Goal: Information Seeking & Learning: Learn about a topic

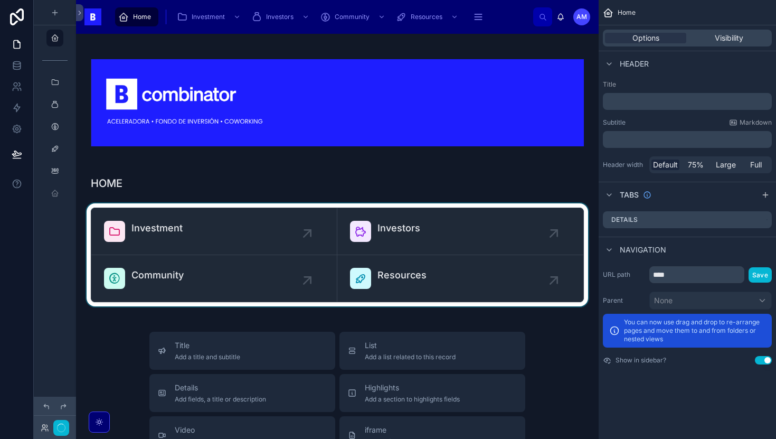
click at [174, 246] on div at bounding box center [338, 254] width 506 height 103
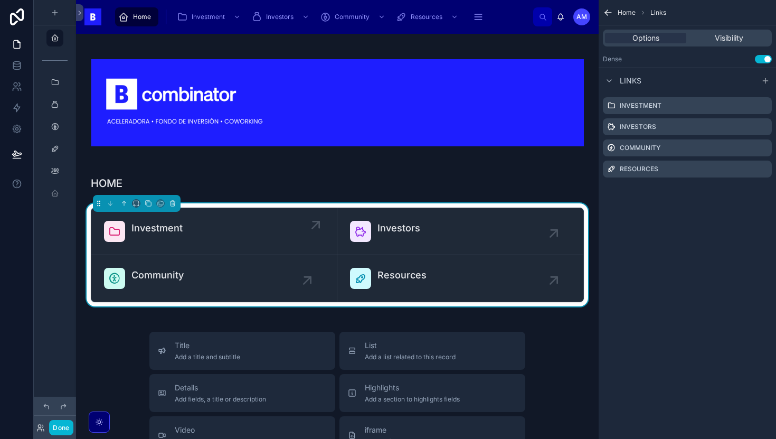
click at [175, 234] on span "Investment" at bounding box center [157, 228] width 51 height 15
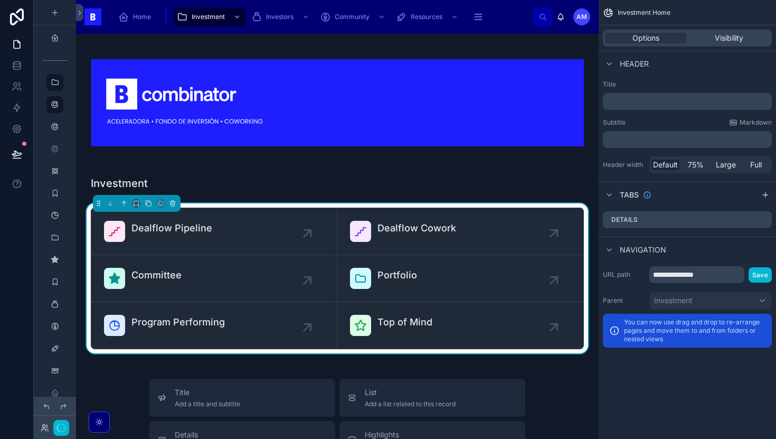
click at [175, 234] on span "Dealflow Pipeline" at bounding box center [172, 228] width 81 height 15
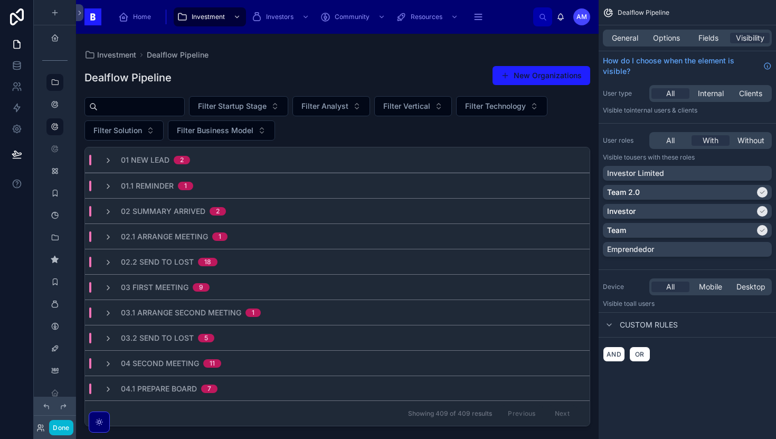
click at [172, 110] on div at bounding box center [337, 230] width 523 height 392
click at [171, 106] on input "text" at bounding box center [141, 106] width 87 height 15
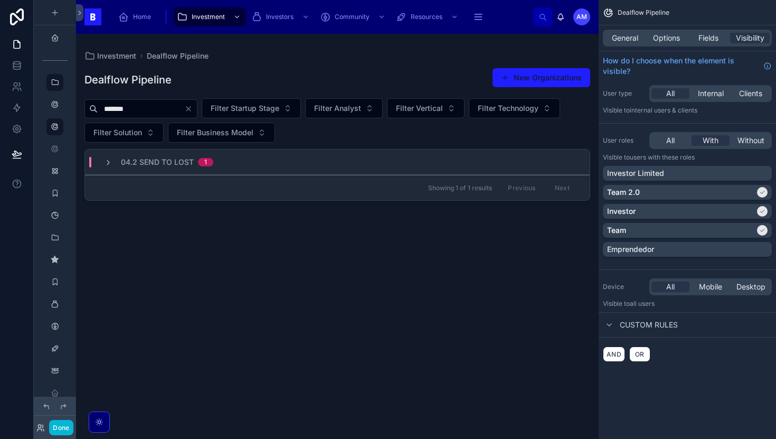
type input "*******"
click at [170, 164] on span "04.2 Send to Lost" at bounding box center [157, 162] width 73 height 11
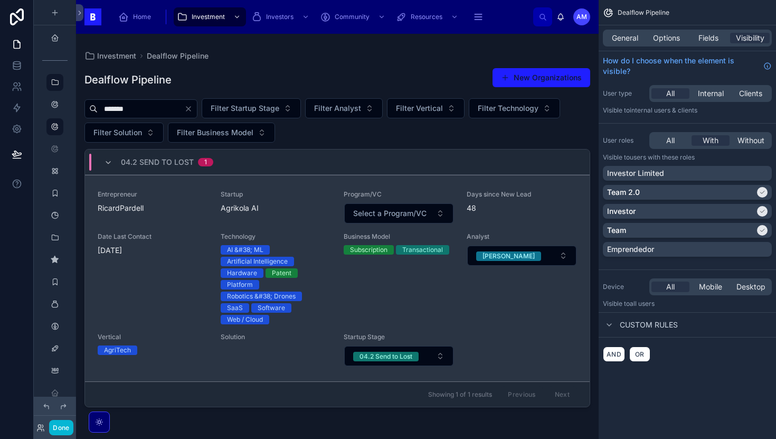
click at [209, 227] on div "Entrepreneur RicardPardell Startup Agrikola AI Program/VC Select a Program/VC D…" at bounding box center [338, 278] width 480 height 176
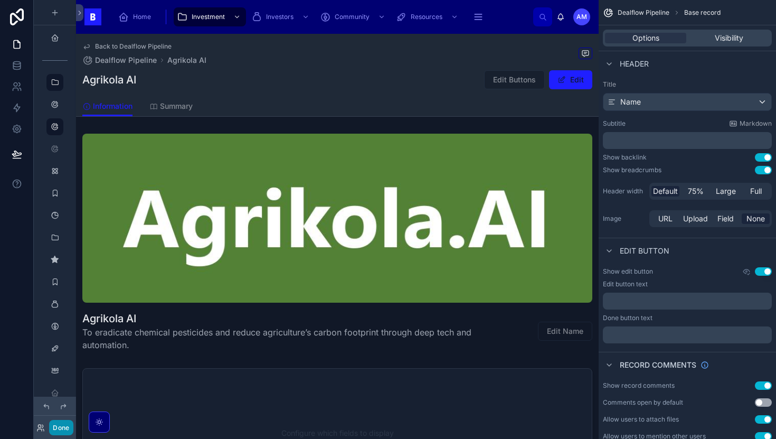
click at [65, 423] on button "Done" at bounding box center [61, 427] width 24 height 15
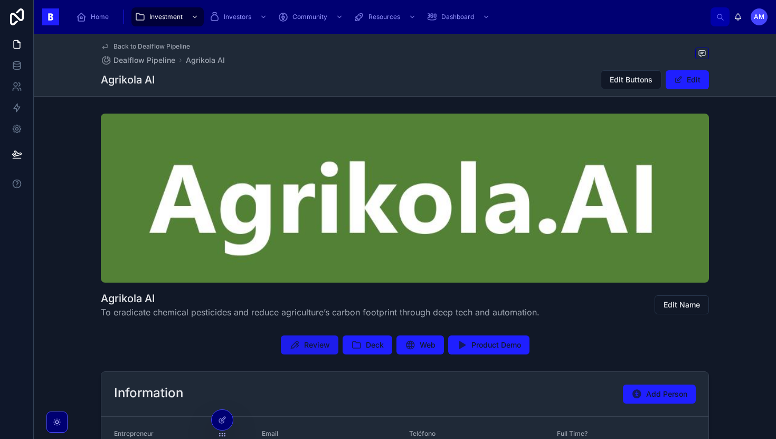
click at [323, 342] on span "Review" at bounding box center [317, 345] width 26 height 11
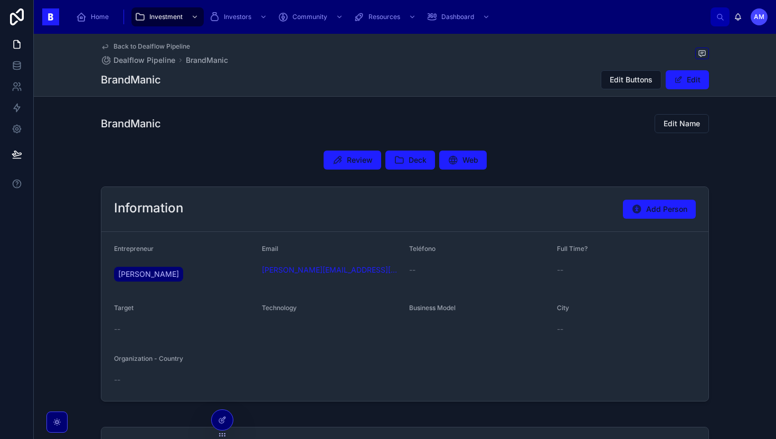
scroll to position [41, 0]
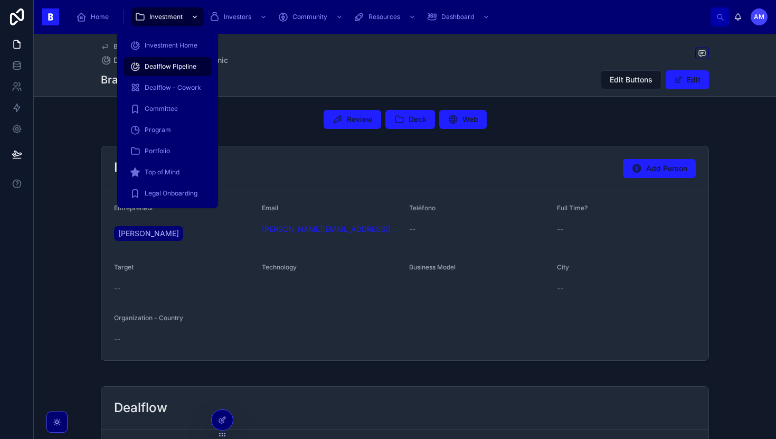
click at [164, 21] on div "Investment" at bounding box center [168, 16] width 66 height 17
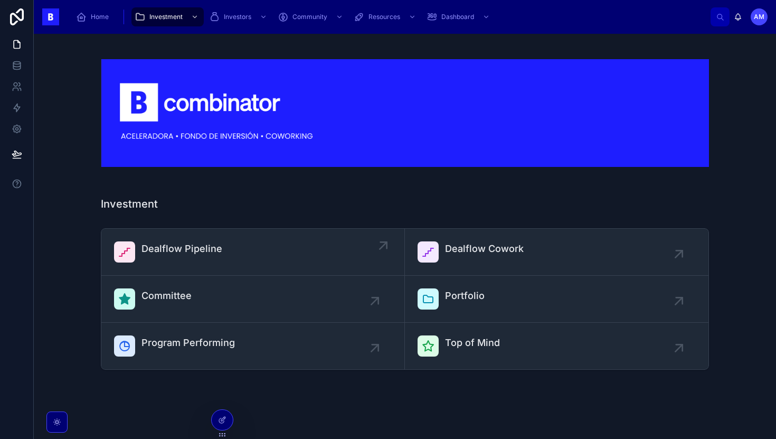
click at [202, 248] on span "Dealflow Pipeline" at bounding box center [182, 248] width 81 height 15
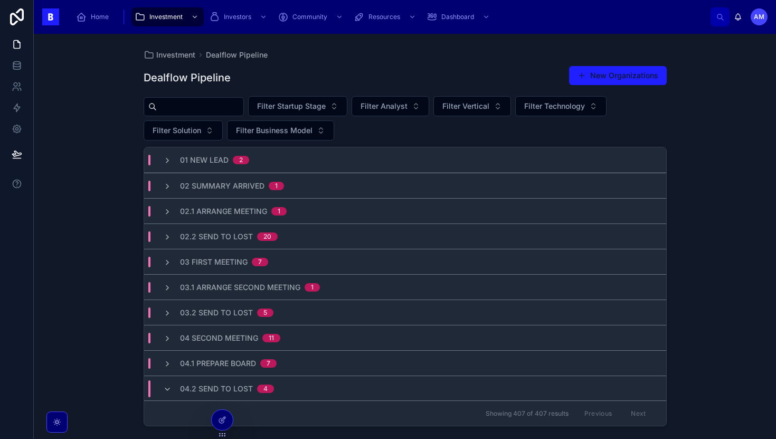
click at [215, 106] on input "text" at bounding box center [200, 106] width 87 height 15
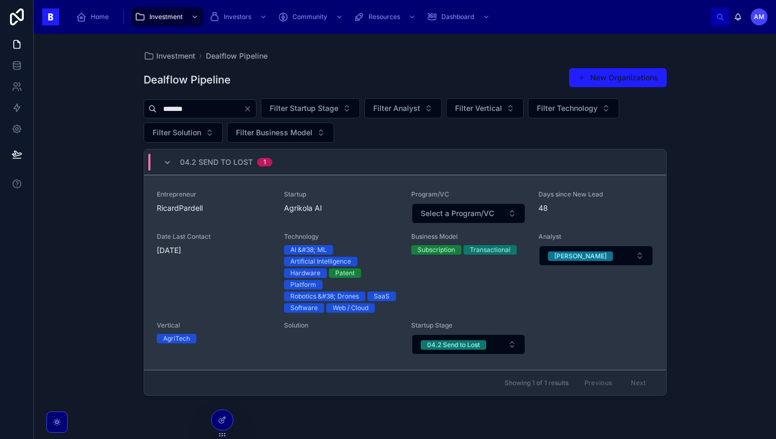
type input "*******"
click at [229, 202] on div "Entrepreneur RicardPardell" at bounding box center [214, 201] width 115 height 23
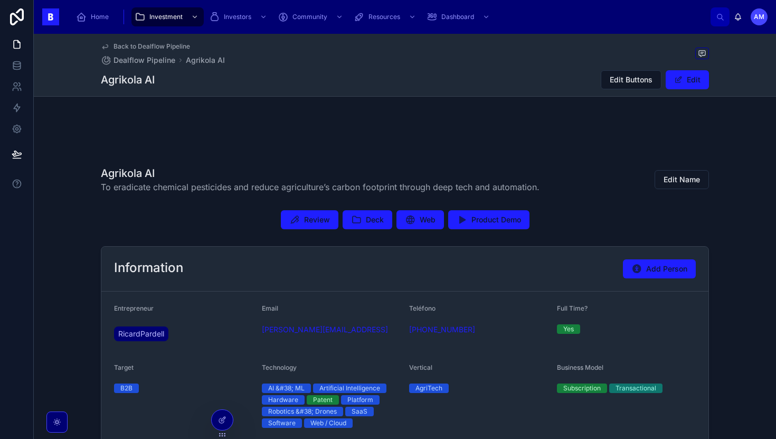
scroll to position [136, 0]
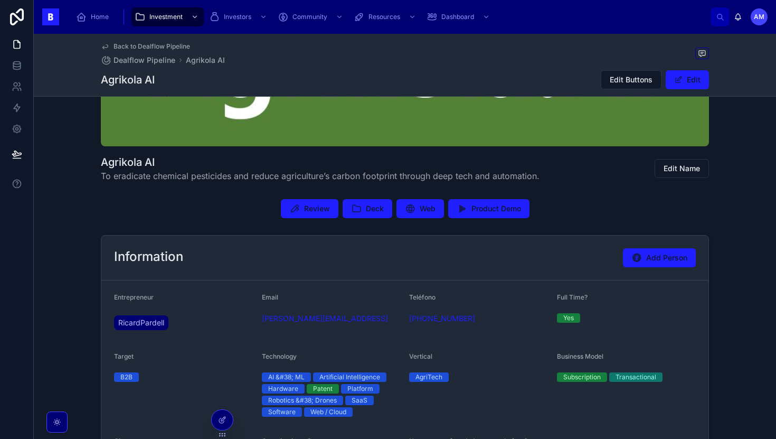
click at [320, 199] on div "Review Deck Web Product Demo" at bounding box center [405, 208] width 743 height 27
click at [316, 208] on span "Review" at bounding box center [317, 208] width 26 height 11
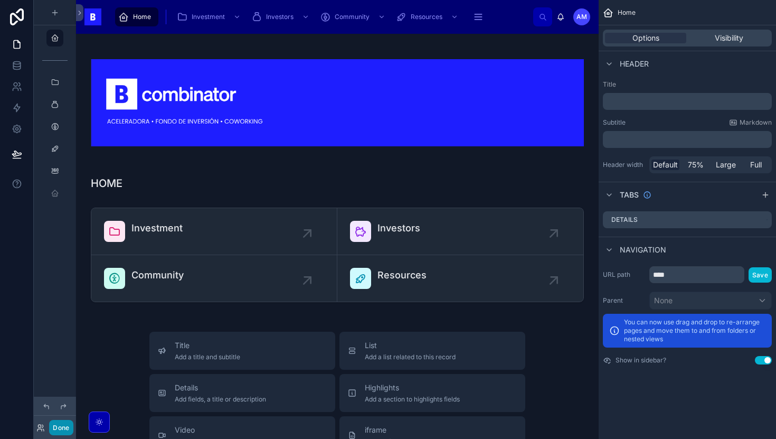
drag, startPoint x: 52, startPoint y: 425, endPoint x: 54, endPoint y: 418, distance: 7.4
click at [51, 425] on button "Done" at bounding box center [61, 427] width 24 height 15
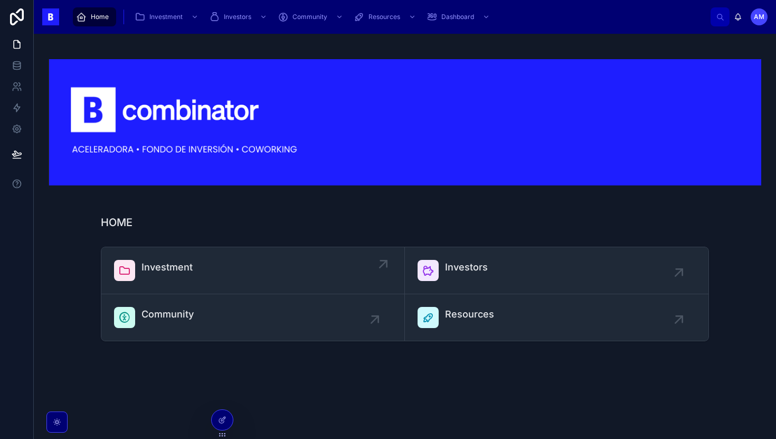
click at [165, 278] on div "Investment" at bounding box center [167, 270] width 51 height 21
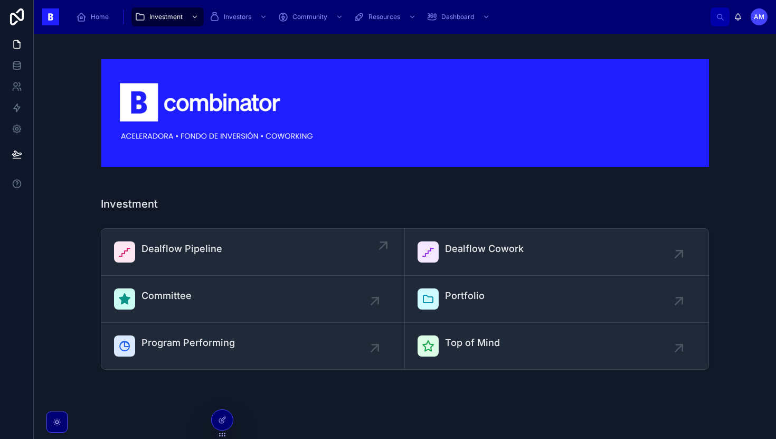
click at [154, 242] on span "Dealflow Pipeline" at bounding box center [182, 248] width 81 height 15
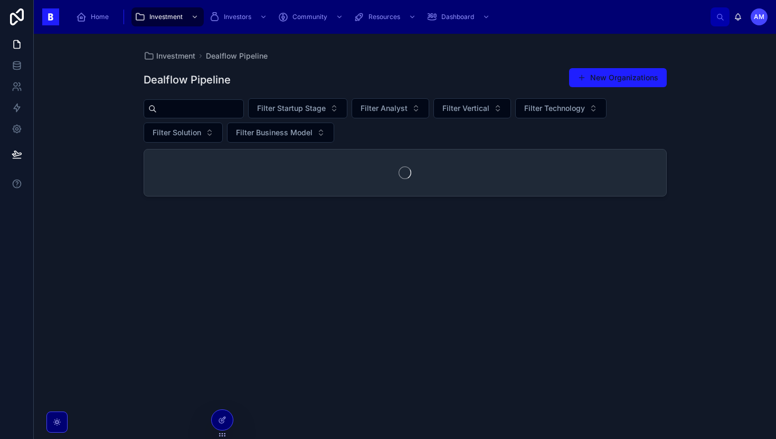
click at [190, 107] on input "text" at bounding box center [200, 108] width 87 height 15
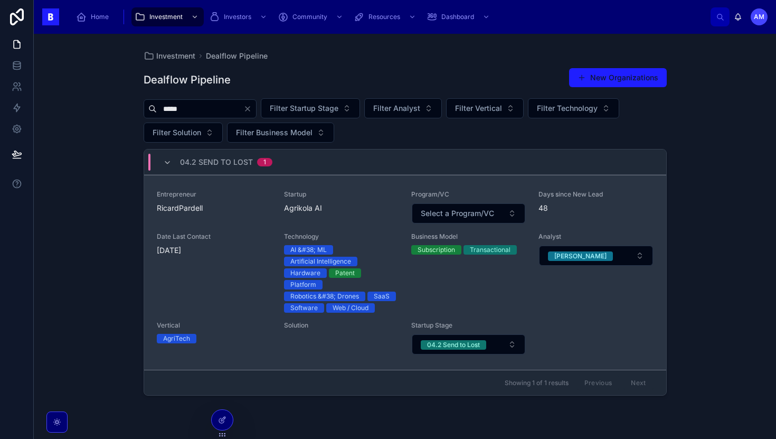
type input "*****"
click at [198, 205] on span "RicardPardell" at bounding box center [214, 208] width 115 height 11
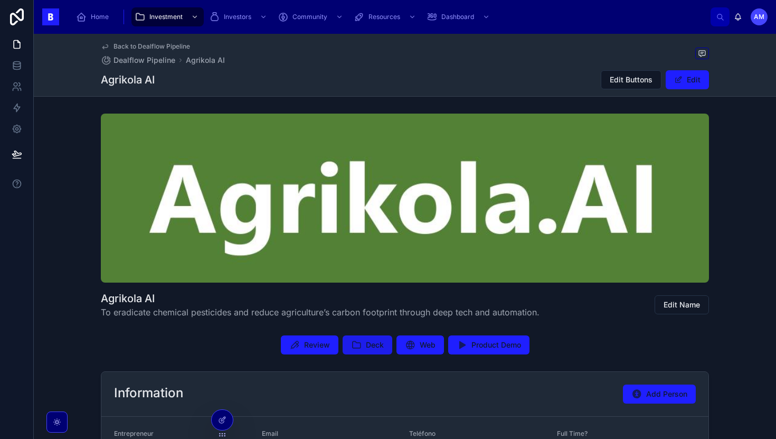
click at [354, 352] on button "Deck" at bounding box center [368, 344] width 50 height 19
click at [112, 51] on div "Back to Dealflow Pipeline Dealflow Pipeline Agrikola AI" at bounding box center [163, 53] width 124 height 23
click at [89, 16] on div "Home" at bounding box center [94, 16] width 37 height 17
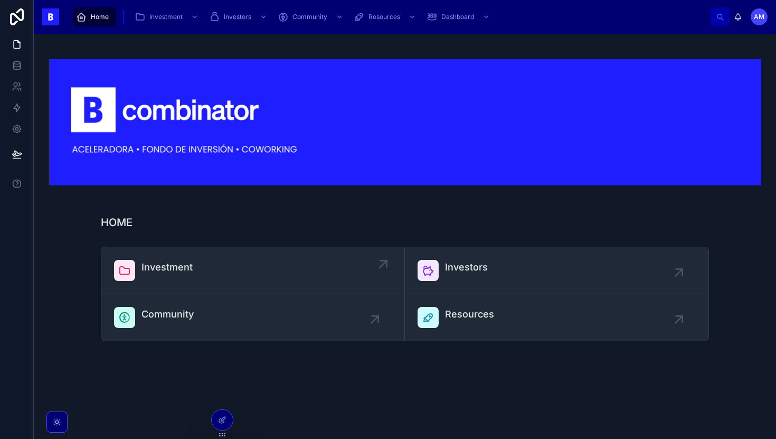
click at [185, 262] on span "Investment" at bounding box center [167, 267] width 51 height 15
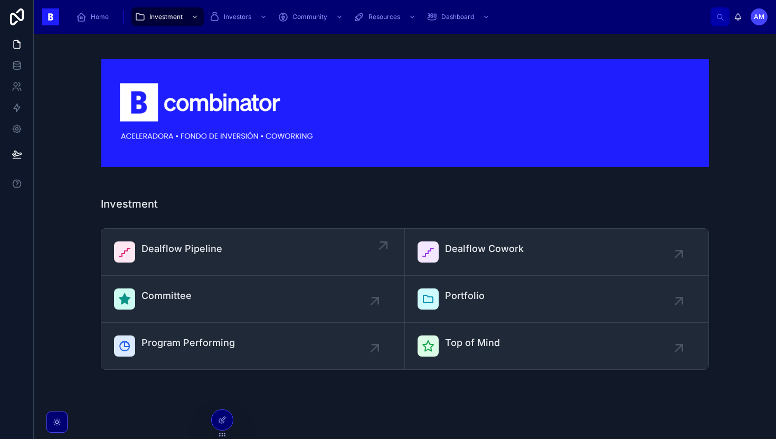
click at [173, 234] on link "Dealflow Pipeline" at bounding box center [253, 252] width 304 height 47
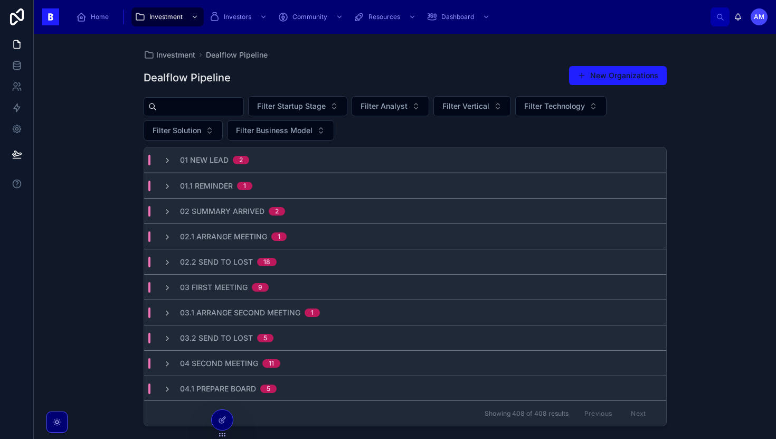
click at [197, 108] on input "text" at bounding box center [200, 106] width 87 height 15
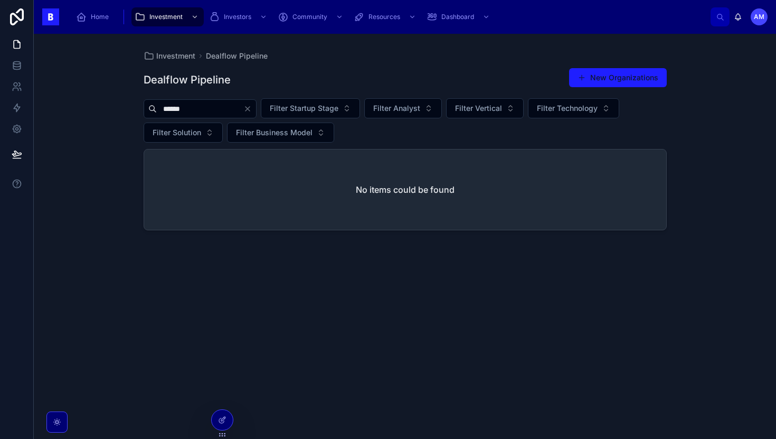
type input "******"
click at [192, 101] on input "******" at bounding box center [200, 108] width 87 height 15
drag, startPoint x: 240, startPoint y: 105, endPoint x: 256, endPoint y: 108, distance: 15.8
click at [256, 108] on div "******" at bounding box center [200, 108] width 113 height 19
click at [218, 107] on input "******" at bounding box center [200, 108] width 87 height 15
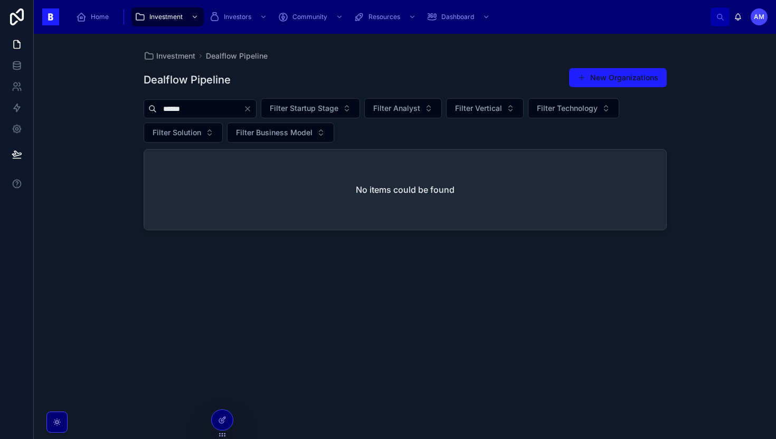
click at [252, 109] on icon "Clear" at bounding box center [247, 109] width 8 height 8
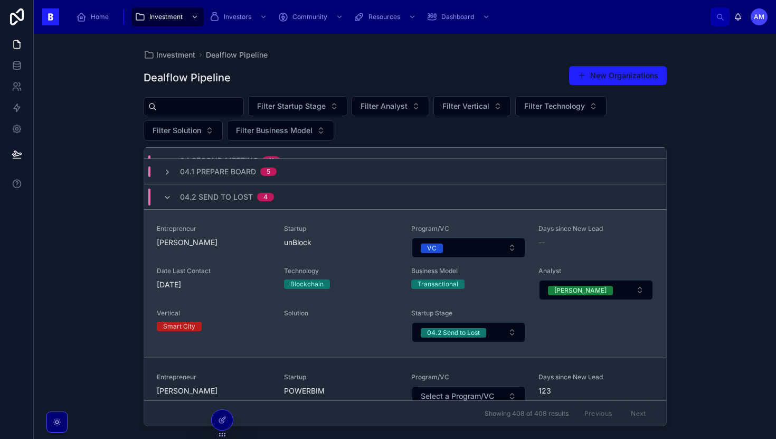
scroll to position [208, 0]
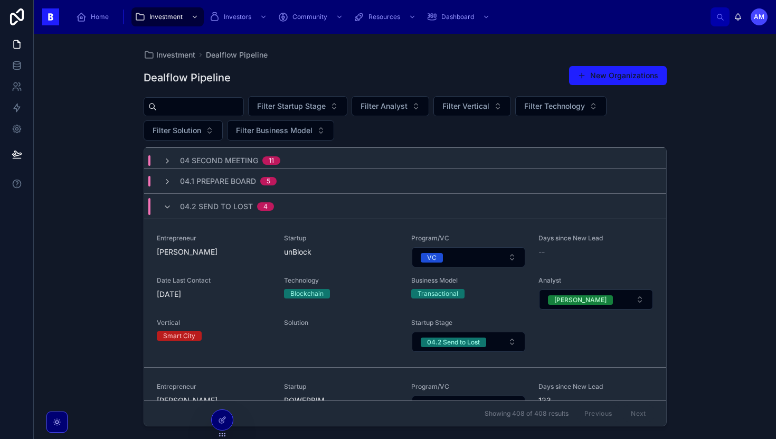
click at [250, 207] on span "04.2 Send to Lost" at bounding box center [216, 206] width 73 height 11
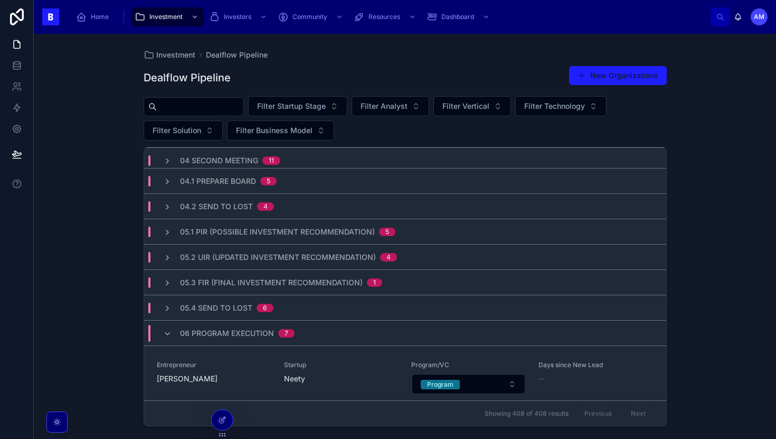
click at [201, 106] on input "text" at bounding box center [200, 106] width 87 height 15
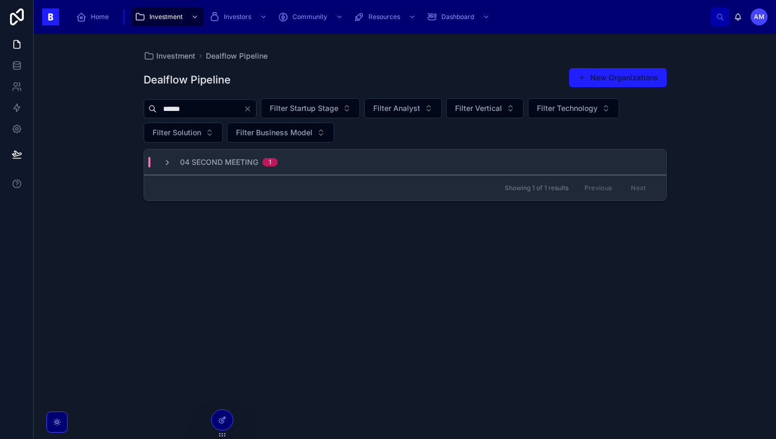
type input "******"
click at [325, 165] on div "04 Second Meeting 1" at bounding box center [405, 161] width 522 height 25
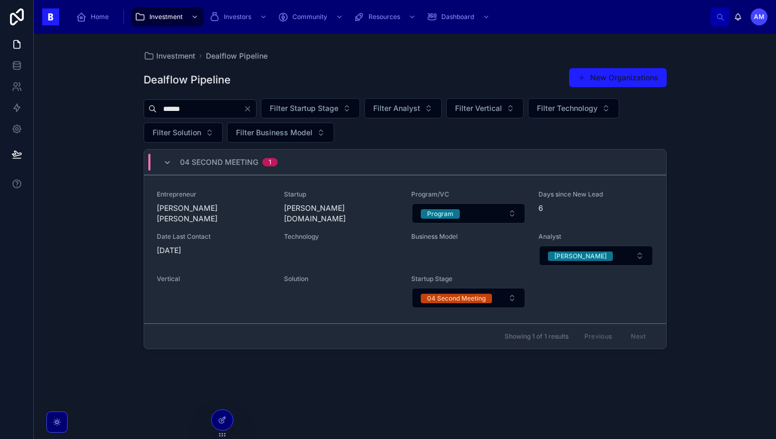
click at [286, 191] on span "Startup" at bounding box center [341, 194] width 115 height 8
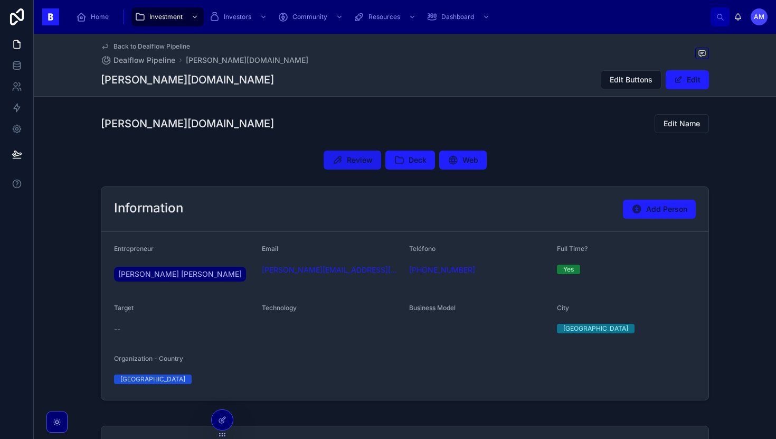
click at [324, 161] on button "Review" at bounding box center [353, 160] width 58 height 19
click at [448, 158] on icon at bounding box center [453, 160] width 11 height 11
click at [402, 162] on button "Deck" at bounding box center [411, 160] width 50 height 19
